Goal: Transaction & Acquisition: Purchase product/service

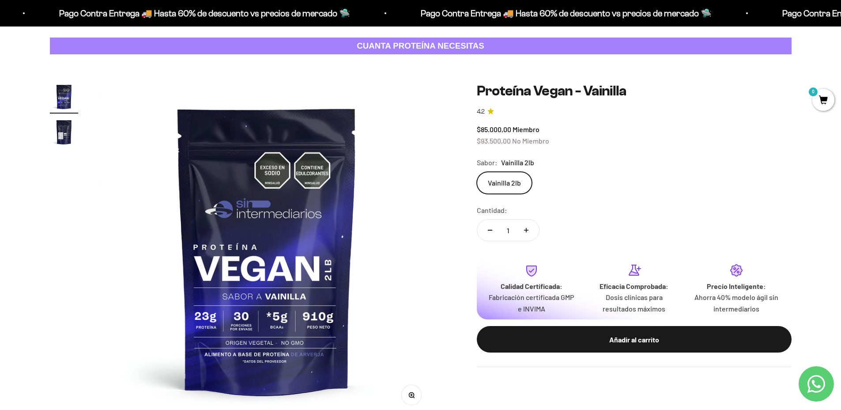
click at [529, 227] on button "Aumentar cantidad" at bounding box center [526, 229] width 26 height 21
type input "2"
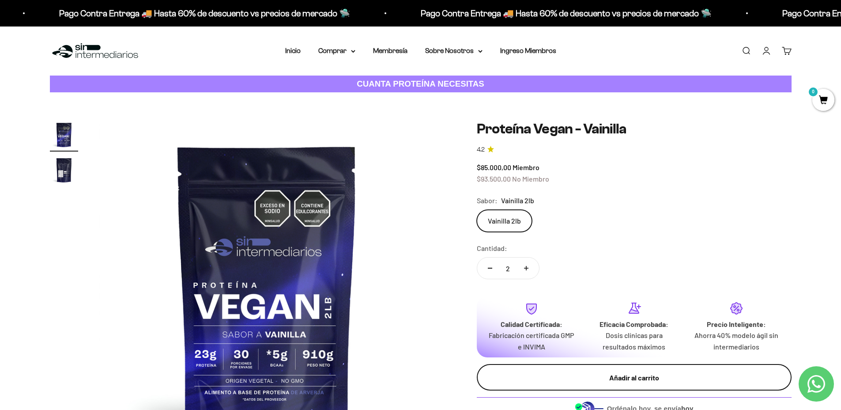
click at [565, 384] on button "Añadir al carrito" at bounding box center [634, 377] width 315 height 26
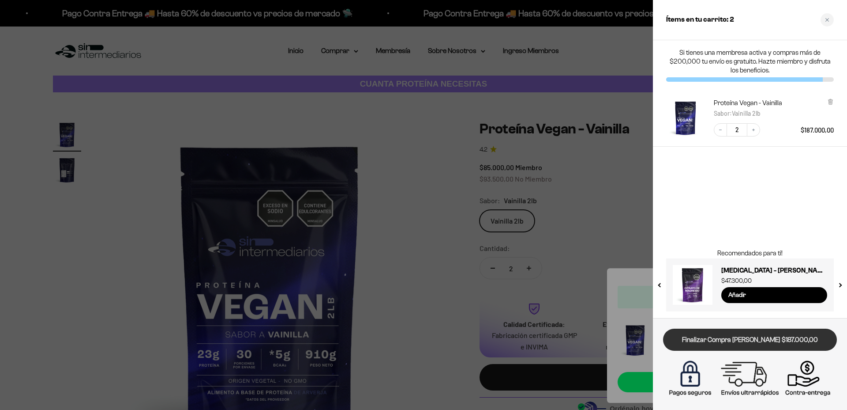
click at [730, 342] on link "Finalizar Compra [PERSON_NAME] $187.000,00" at bounding box center [750, 339] width 174 height 23
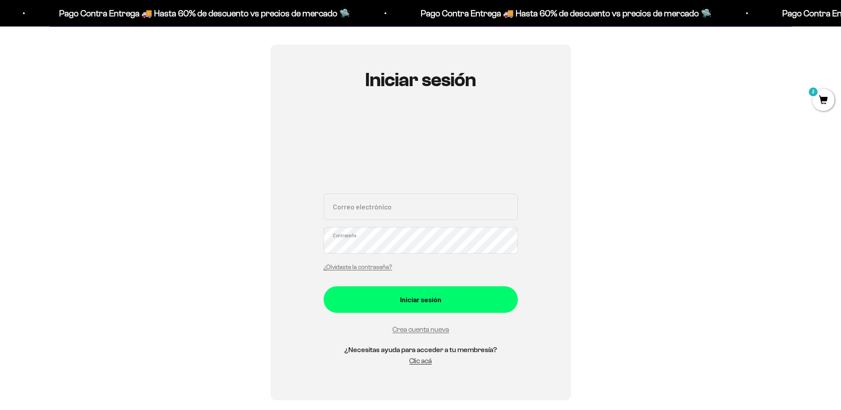
scroll to position [78, 0]
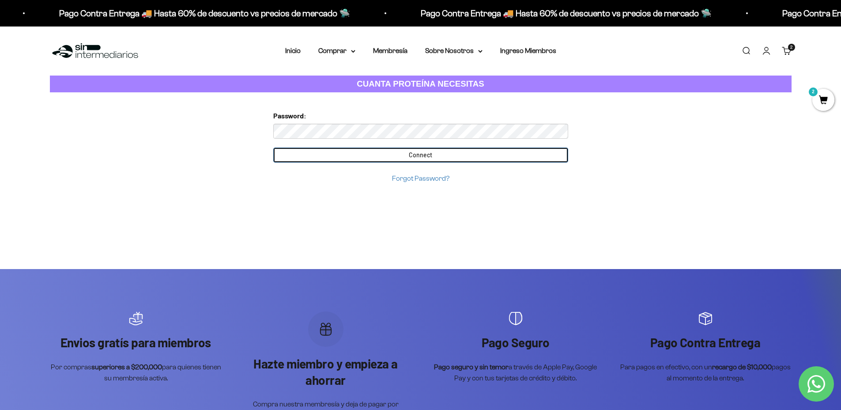
click at [273, 147] on input "Connect" at bounding box center [420, 154] width 295 height 15
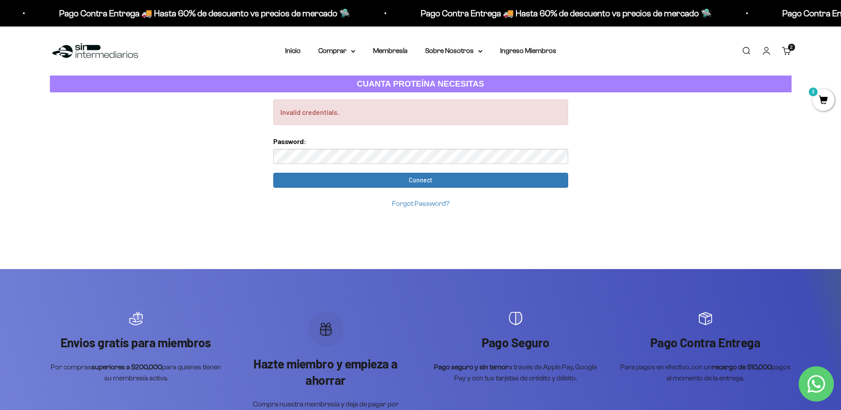
click at [786, 52] on link "Carrito 2 artículos 2" at bounding box center [787, 51] width 10 height 10
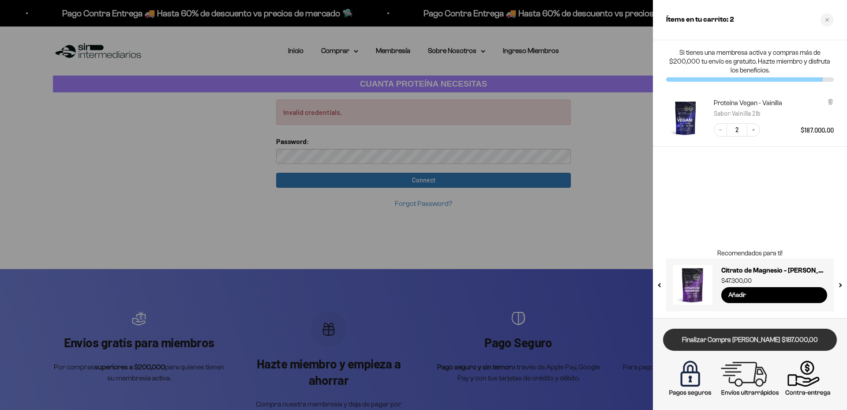
click at [722, 339] on link "Finalizar Compra [PERSON_NAME] $187.000,00" at bounding box center [750, 339] width 174 height 23
